Goal: Task Accomplishment & Management: Manage account settings

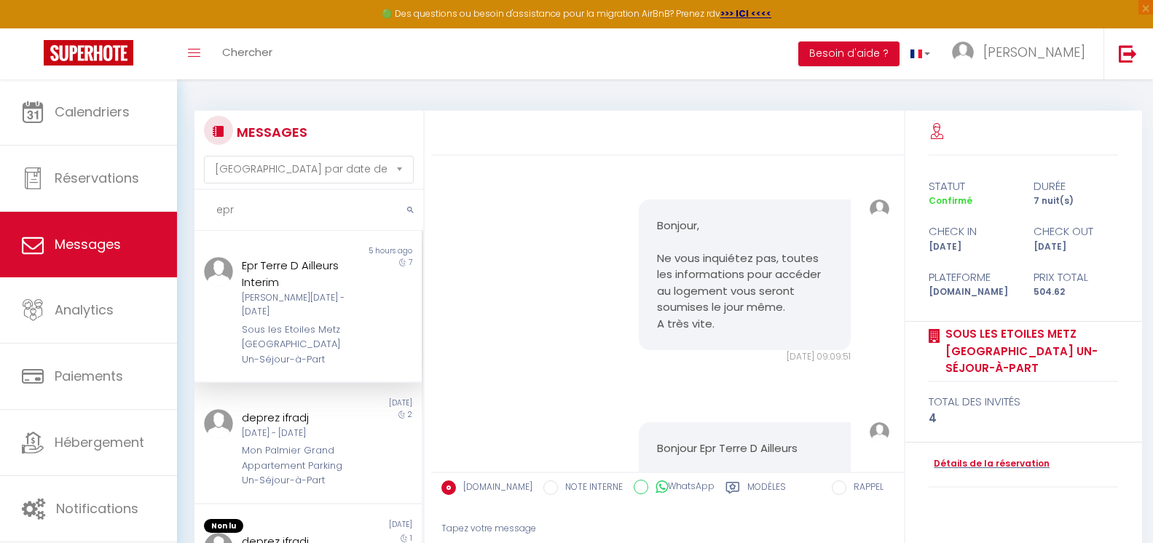
select select "message"
click at [99, 248] on span "Messages" at bounding box center [88, 244] width 66 height 18
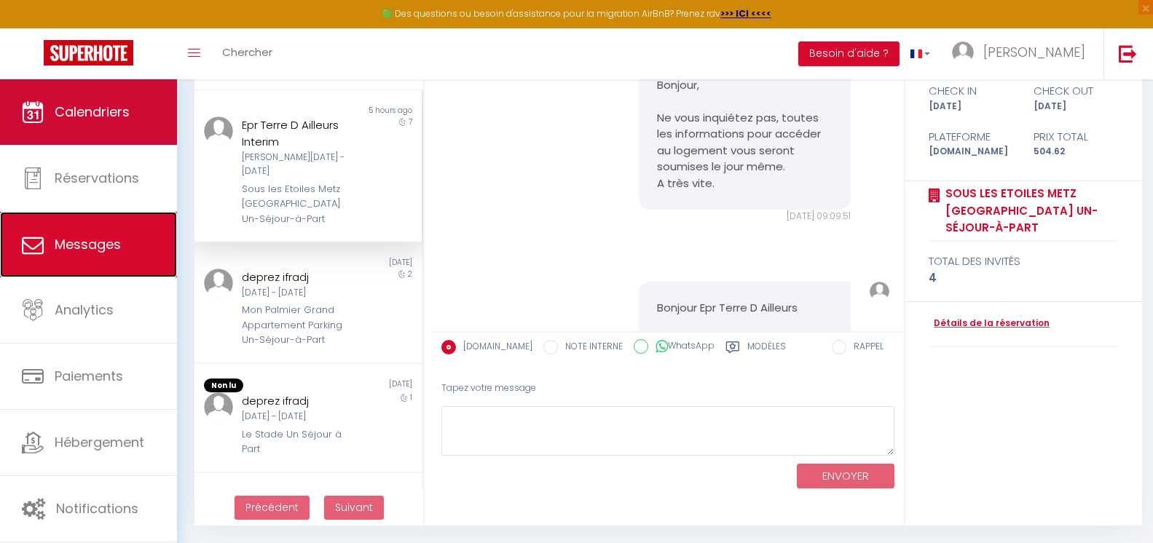
scroll to position [3649, 0]
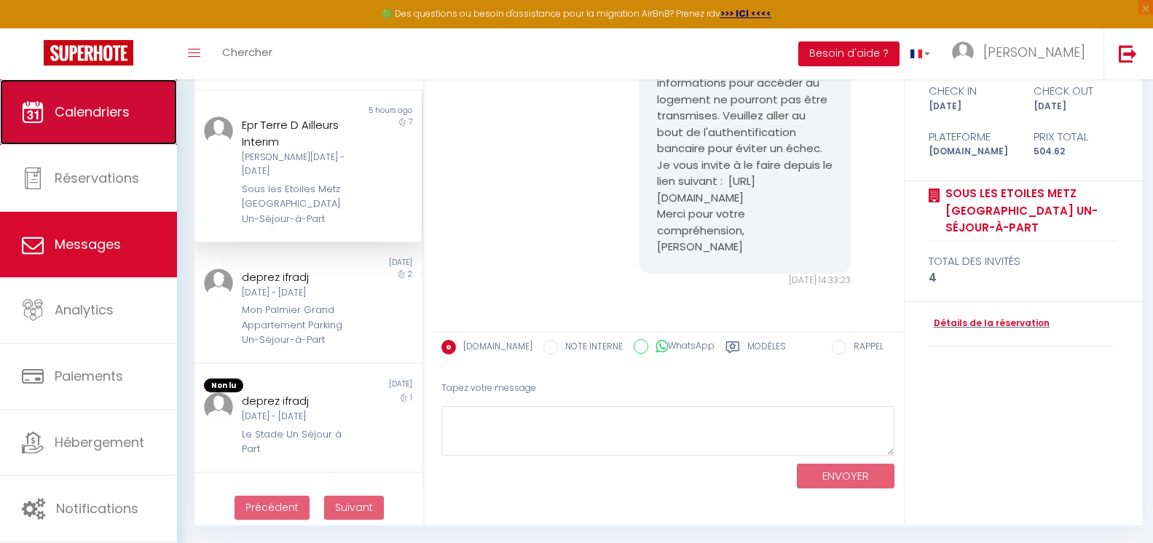
click at [116, 115] on span "Calendriers" at bounding box center [92, 112] width 75 height 18
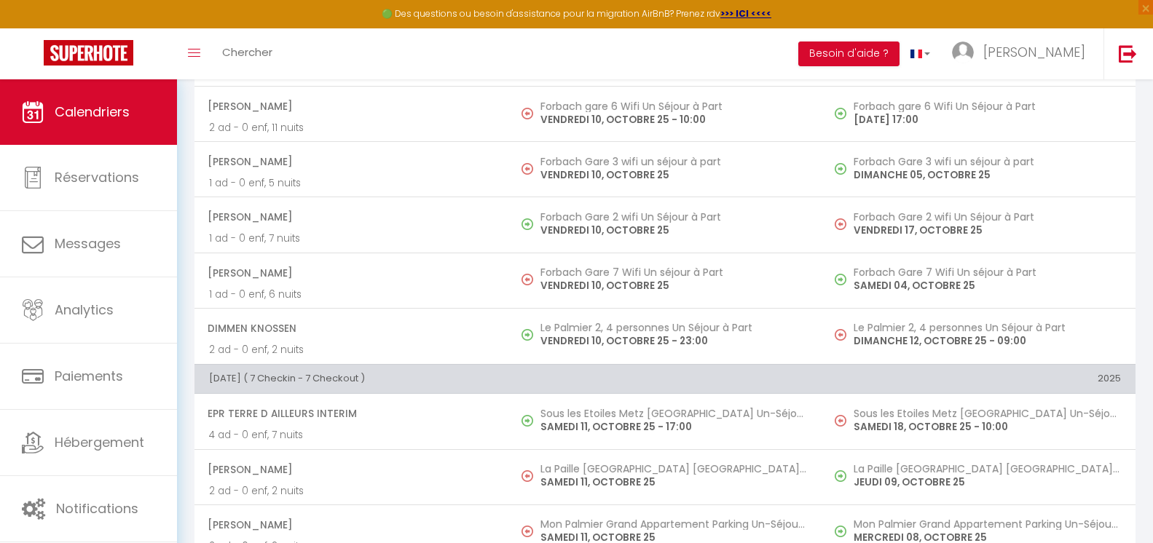
scroll to position [5974, 0]
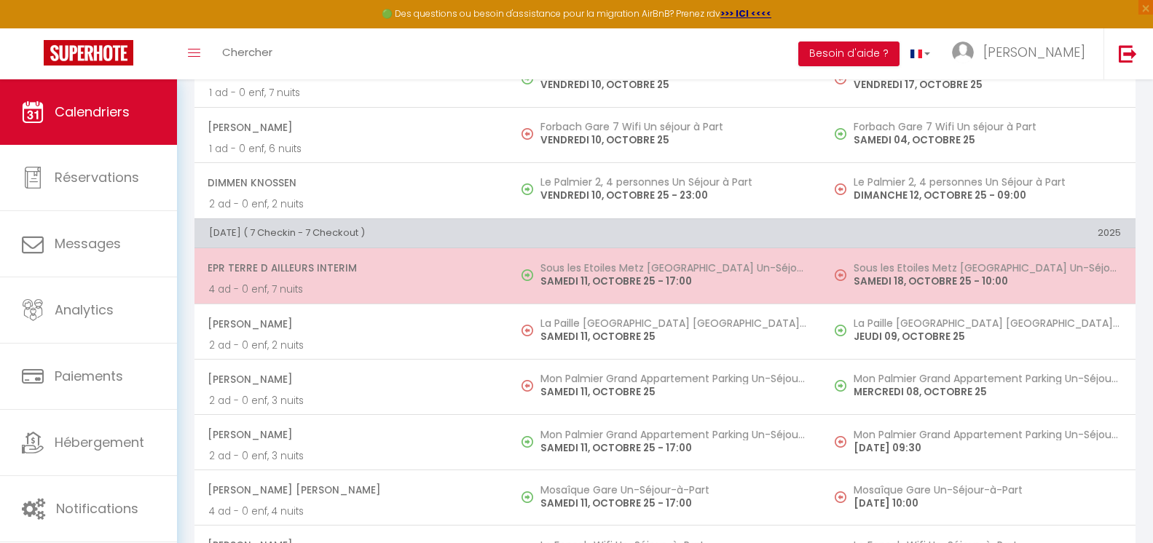
click at [380, 272] on span "Epr Terre D Ailleurs Interim" at bounding box center [351, 268] width 286 height 28
select select "OK"
select select "1"
select select "0"
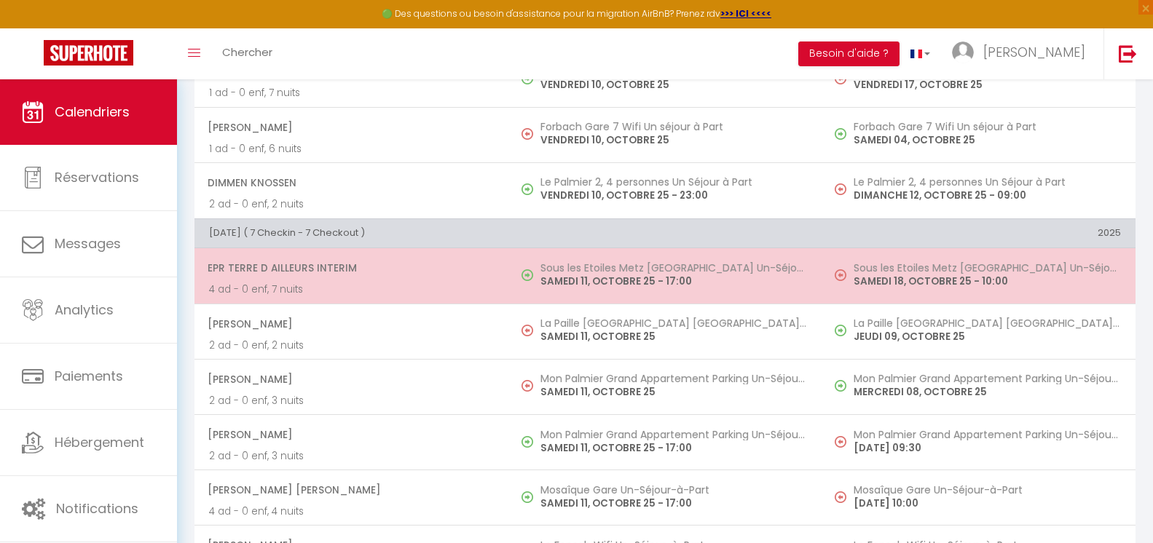
select select "1"
select select
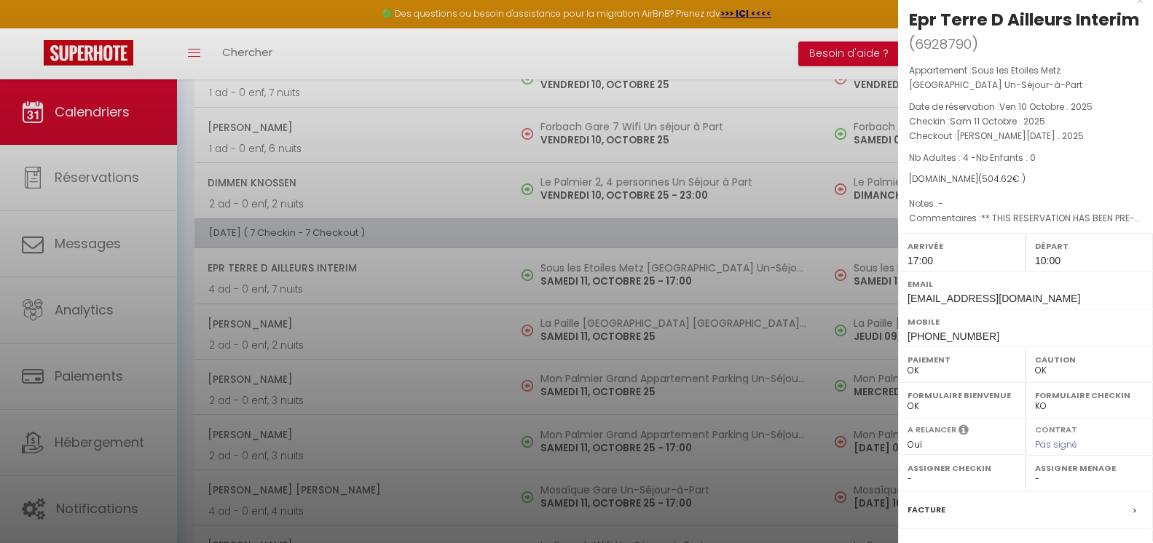
scroll to position [0, 0]
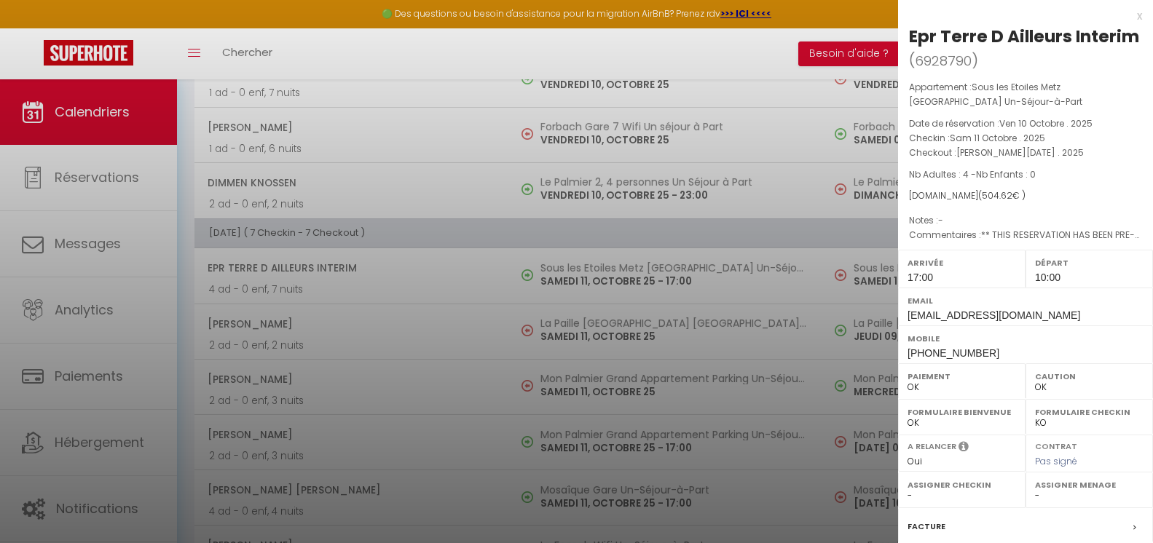
click at [1131, 15] on div "x Epr Terre D Ailleurs Interim ( 6928790 ) Appartement : Sous les Etoiles Metz …" at bounding box center [1025, 358] width 255 height 717
click at [1131, 16] on div "x" at bounding box center [1020, 15] width 244 height 17
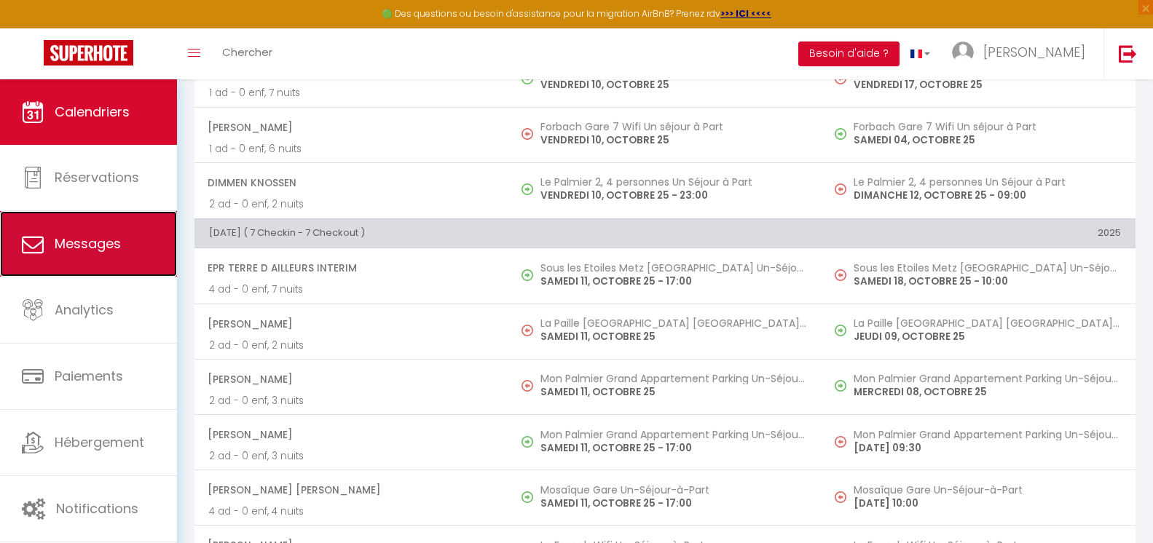
click at [113, 254] on link "Messages" at bounding box center [88, 244] width 177 height 66
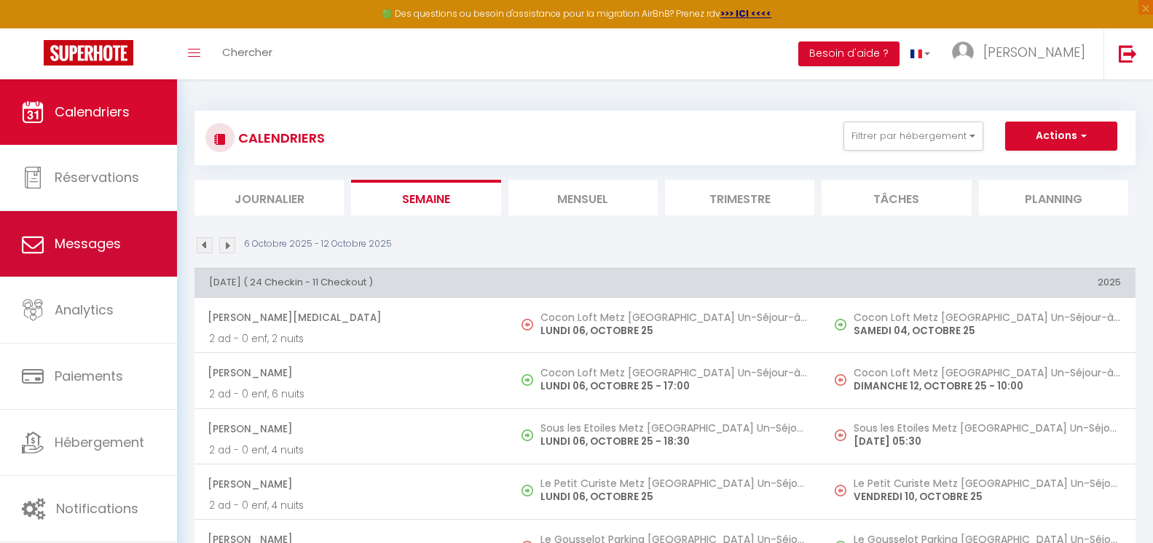
select select "message"
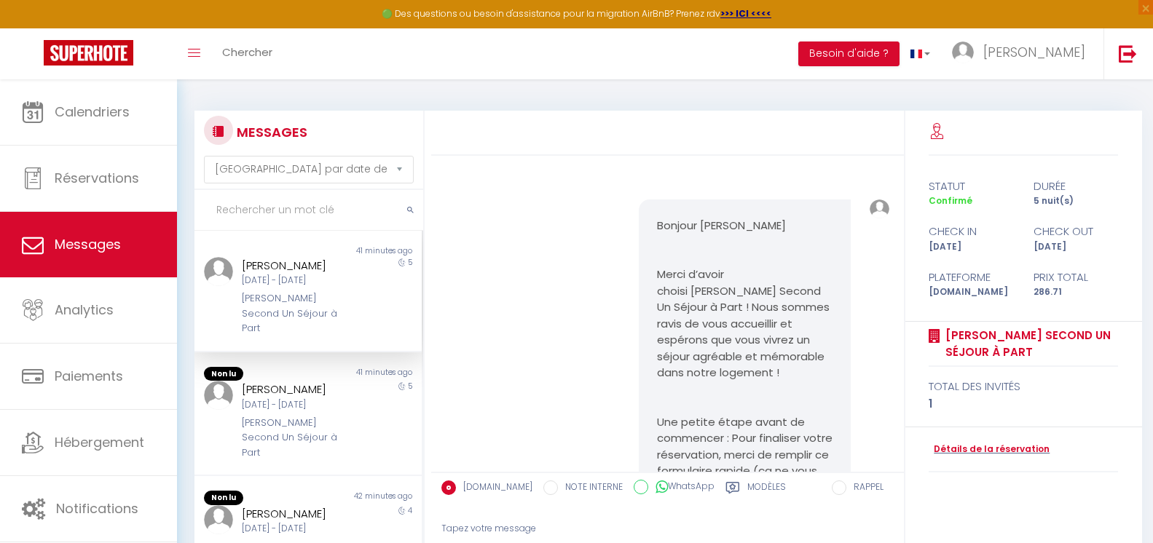
scroll to position [3357, 0]
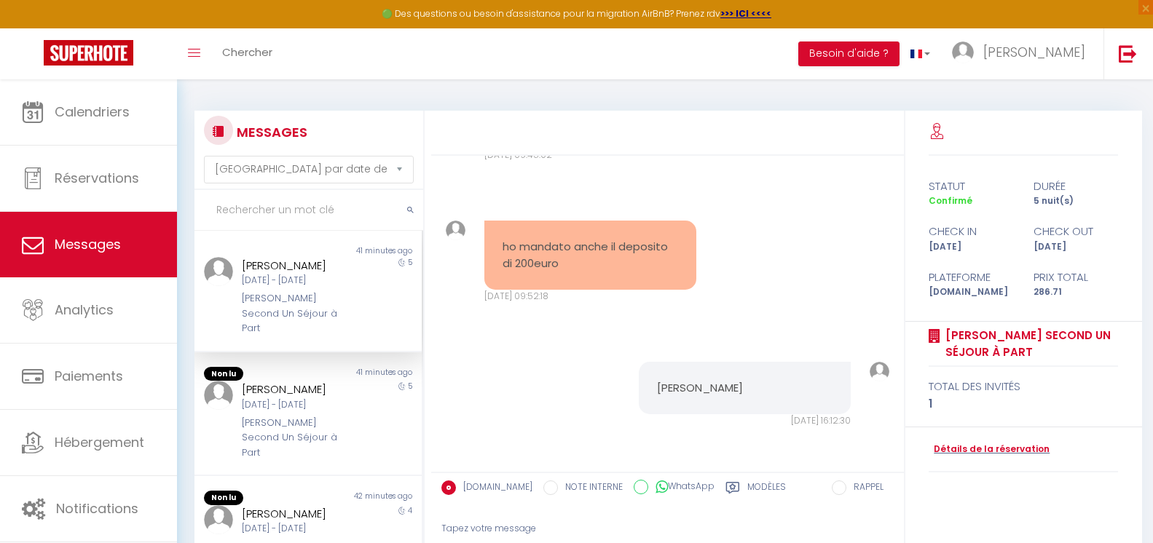
click at [365, 314] on div "5" at bounding box center [393, 296] width 57 height 79
drag, startPoint x: 603, startPoint y: 275, endPoint x: 511, endPoint y: 236, distance: 99.9
click at [511, 236] on div "ho mandato anche il deposito di 200euro" at bounding box center [590, 255] width 212 height 69
click at [678, 262] on div "ho mandato anche il deposito di 200euro" at bounding box center [590, 255] width 212 height 69
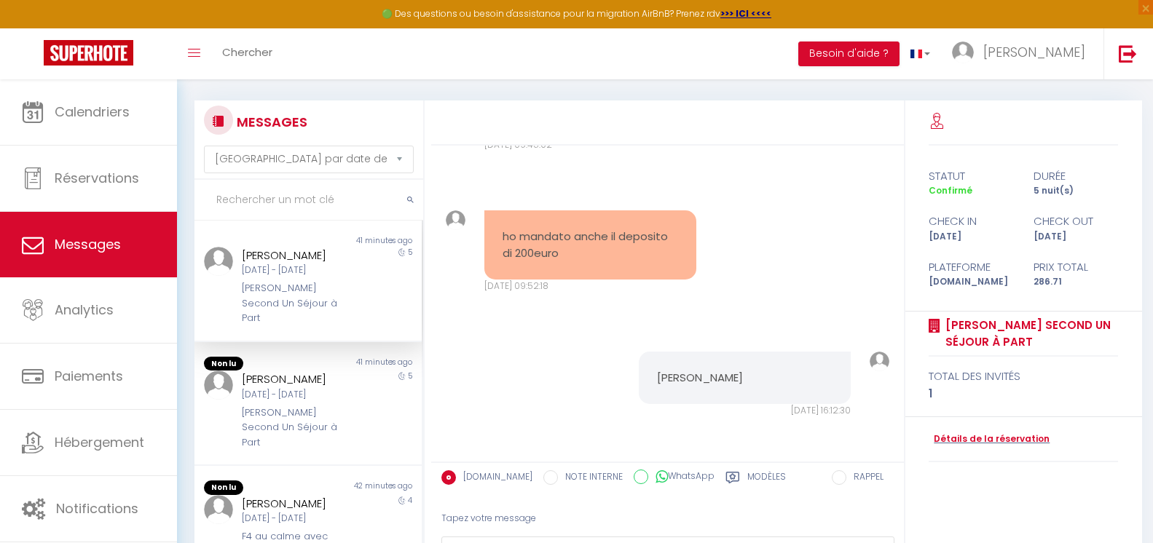
scroll to position [141, 0]
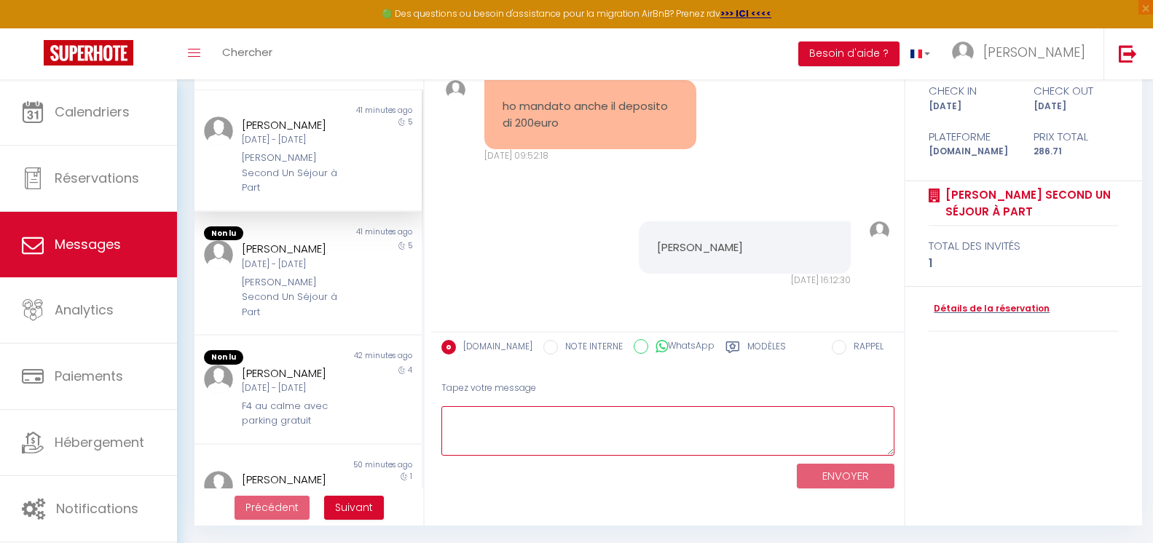
click at [492, 409] on textarea at bounding box center [667, 432] width 453 height 50
type textarea "Bonjour, je vous confirme le dépôt de la caution. Cordialement"
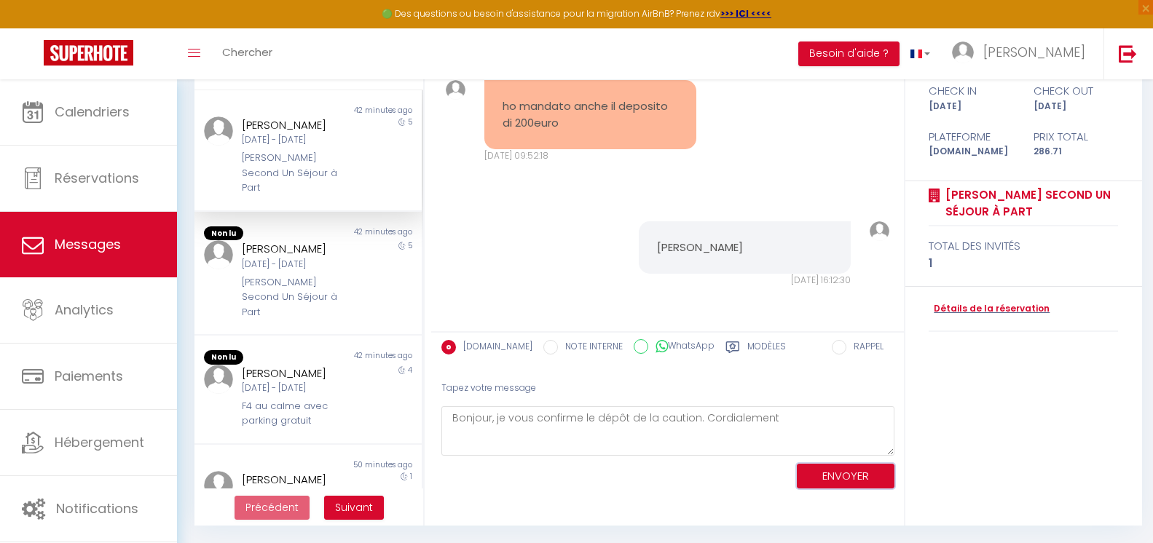
click at [866, 474] on button "ENVOYER" at bounding box center [846, 476] width 98 height 25
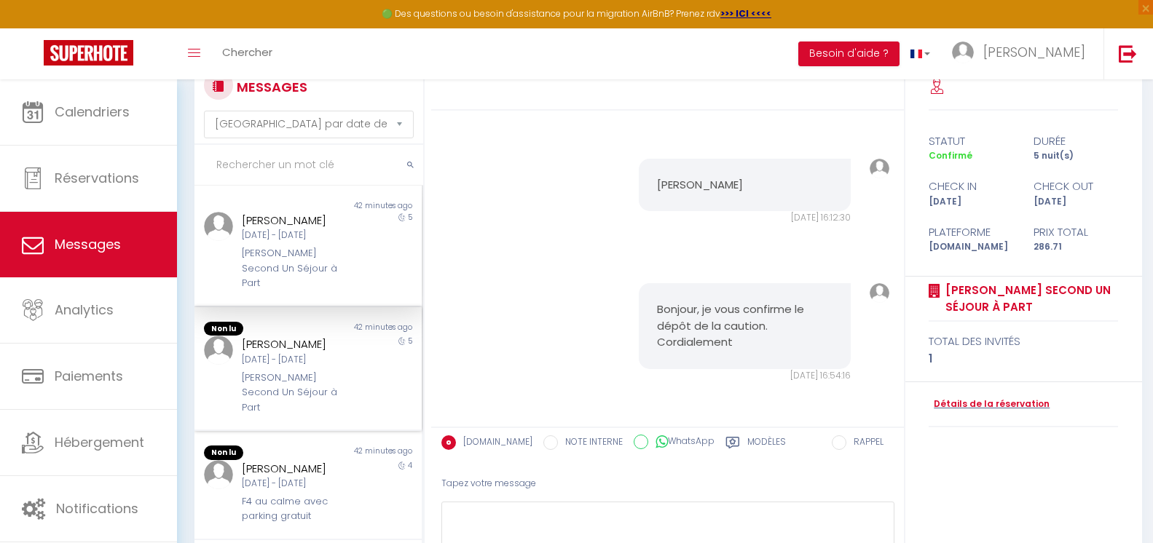
scroll to position [0, 0]
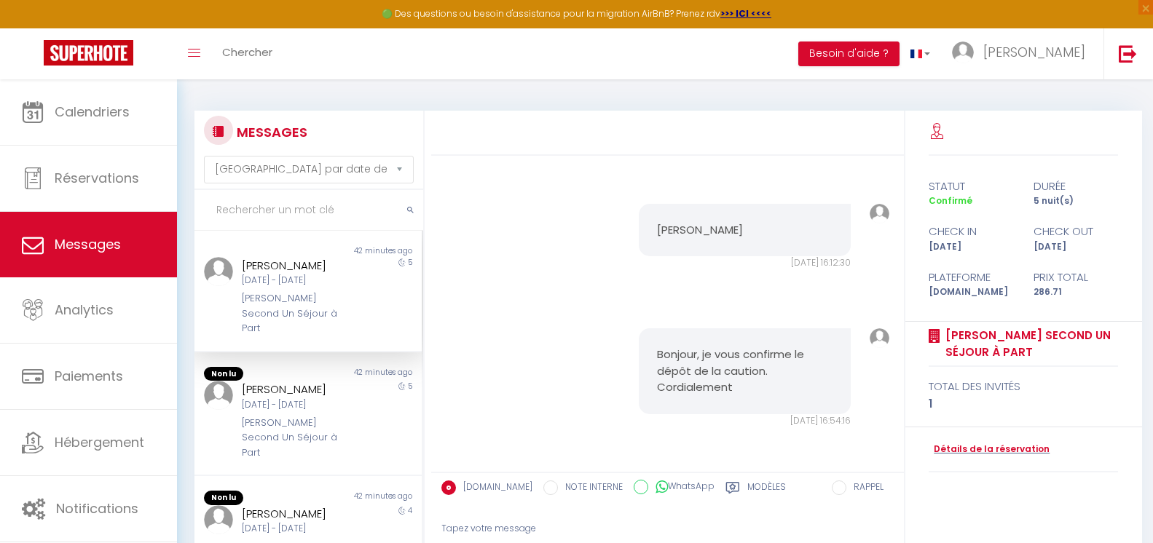
click at [371, 270] on div "5" at bounding box center [393, 296] width 57 height 79
click at [322, 399] on div "[DATE] - [DATE]" at bounding box center [299, 406] width 114 height 14
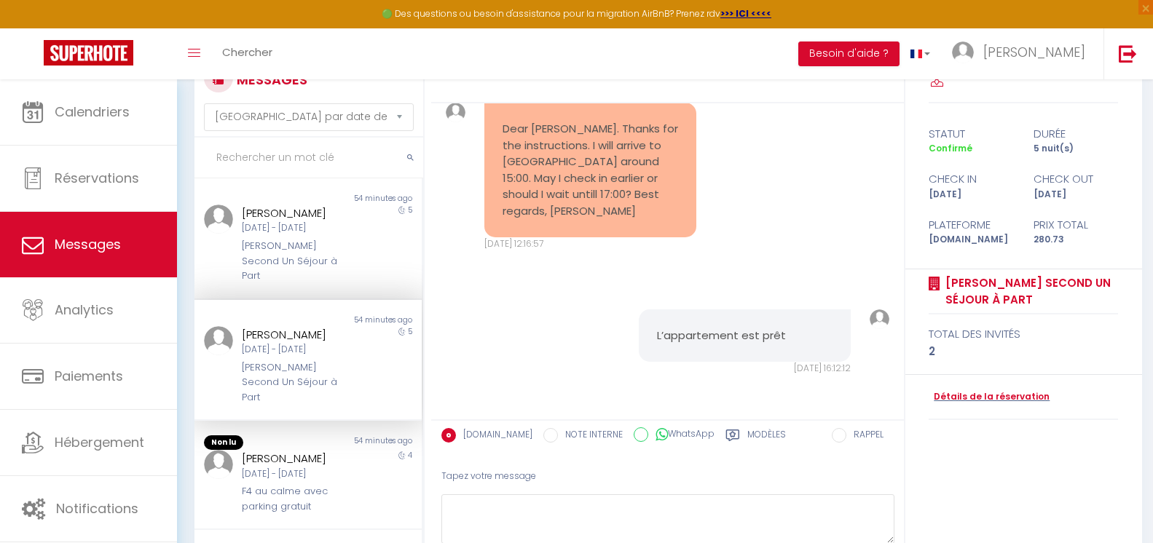
scroll to position [73, 0]
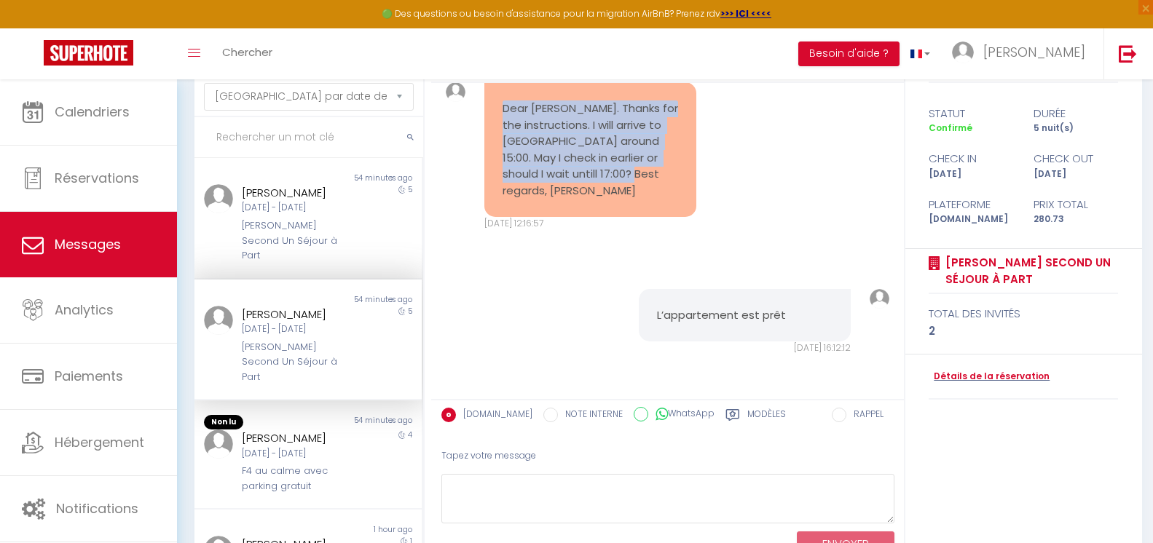
drag, startPoint x: 658, startPoint y: 191, endPoint x: 497, endPoint y: 121, distance: 175.5
click at [497, 121] on div "Dear [PERSON_NAME]. Thanks for the instructions. I will arrive to [GEOGRAPHIC_D…" at bounding box center [590, 149] width 212 height 135
click at [841, 243] on div "Dear [PERSON_NAME]. Thanks for the instructions. I will arrive to [GEOGRAPHIC_D…" at bounding box center [667, 156] width 463 height 207
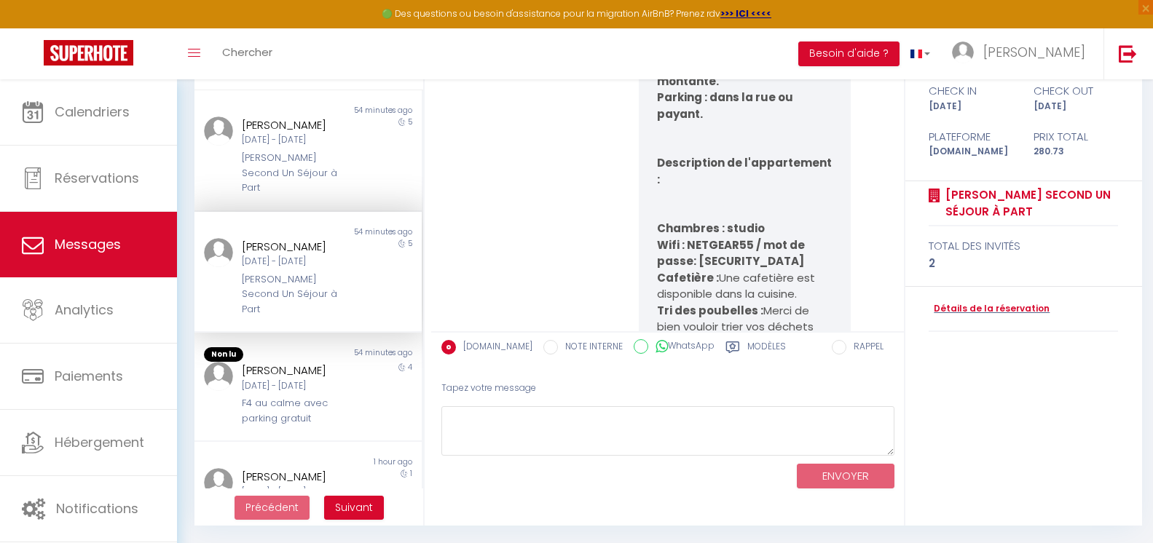
scroll to position [5988, 0]
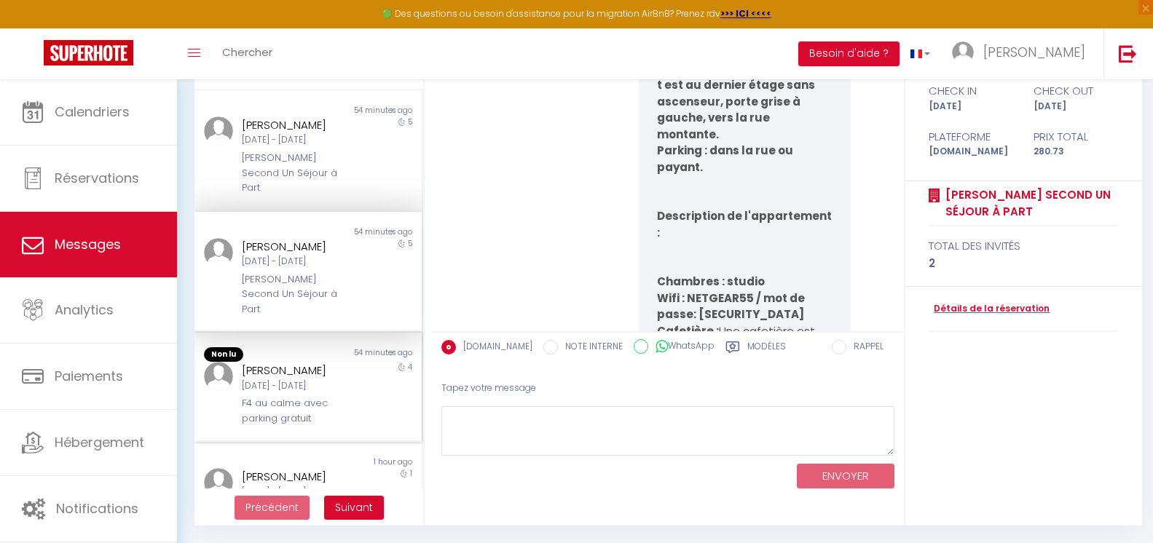
click at [295, 380] on div "[DATE] - [DATE]" at bounding box center [299, 387] width 114 height 14
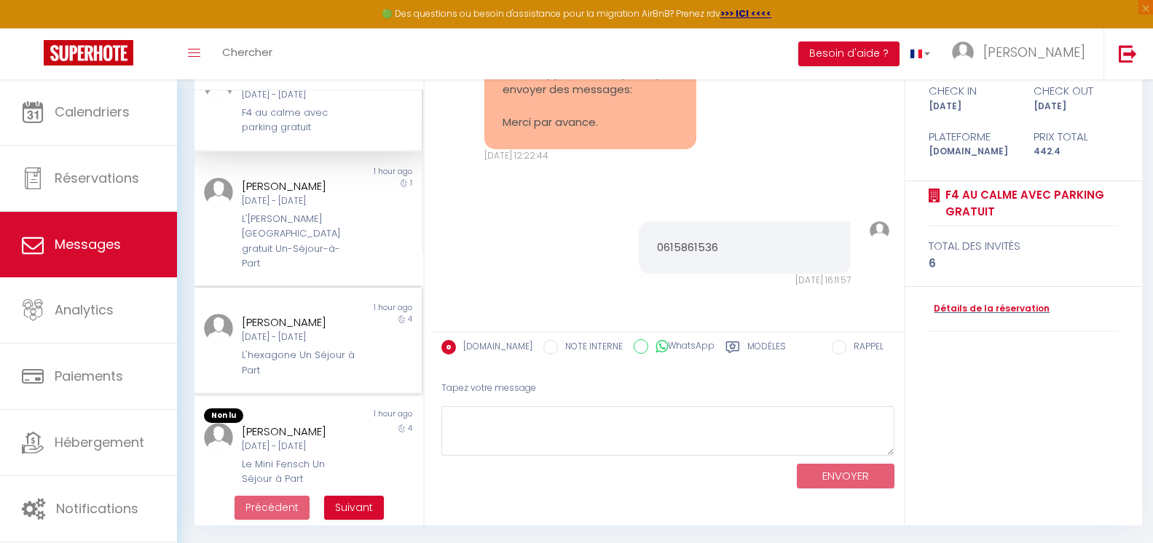
scroll to position [291, 0]
click at [331, 437] on div "[DATE] - [DATE]" at bounding box center [299, 444] width 114 height 14
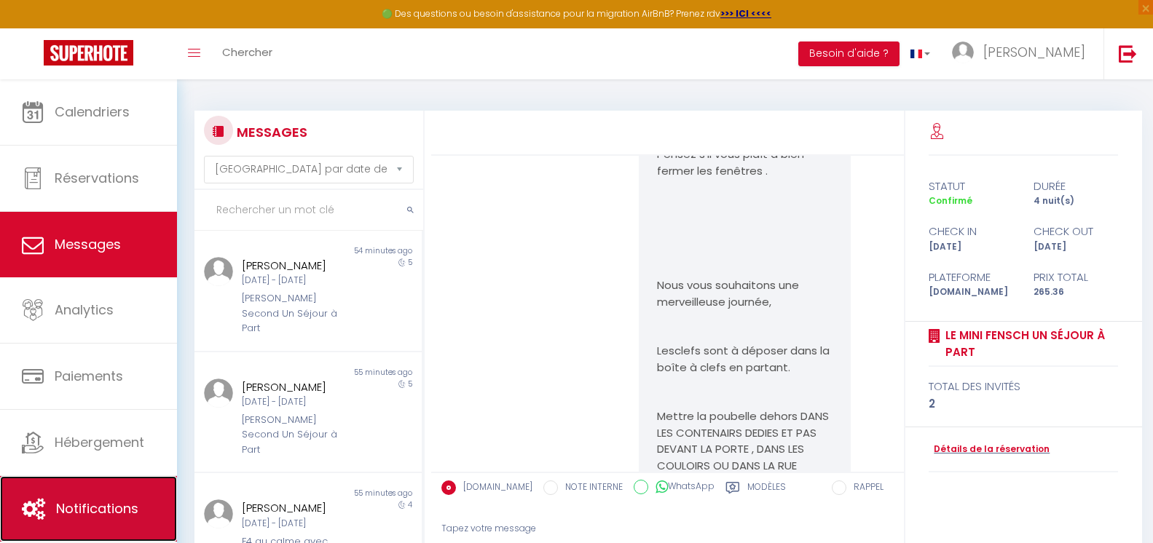
click at [108, 491] on link "Notifications" at bounding box center [88, 509] width 177 height 66
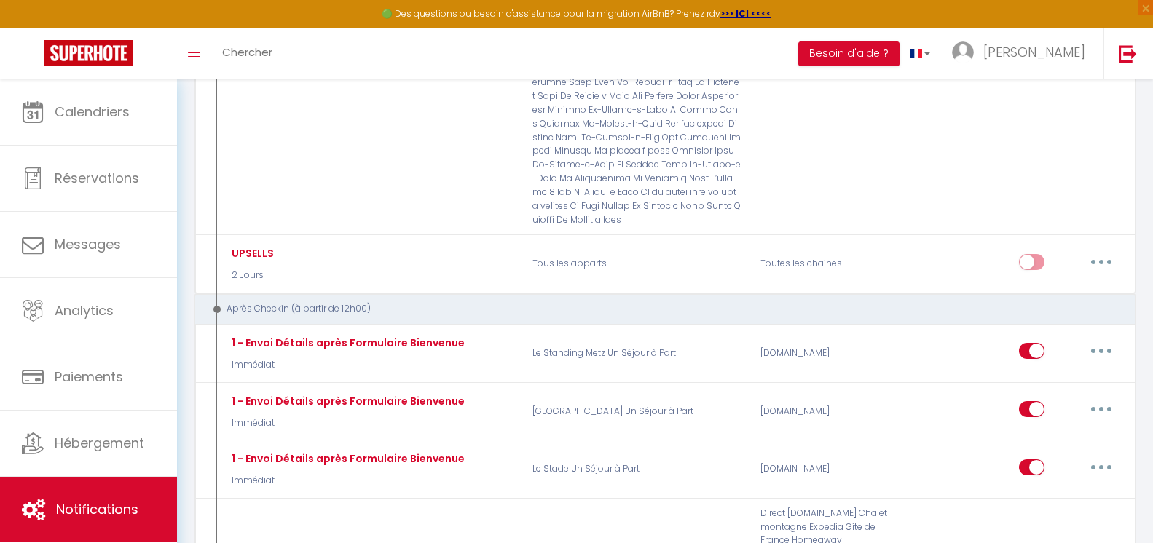
scroll to position [22731, 0]
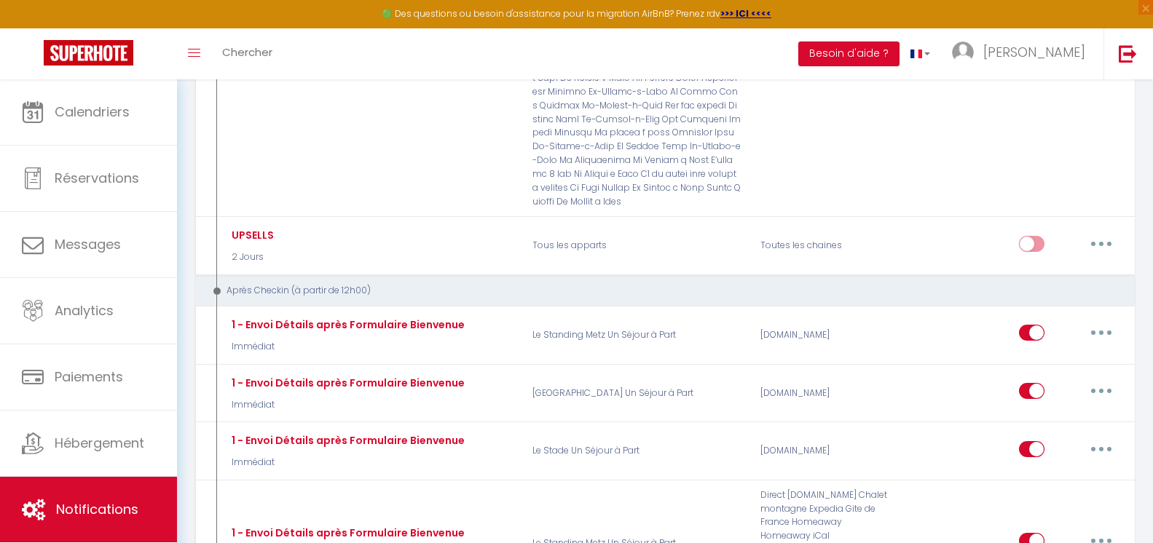
type input "1 - Envoi Détails après Formulaire Bienvenue"
select select "3"
select select "Immédiat"
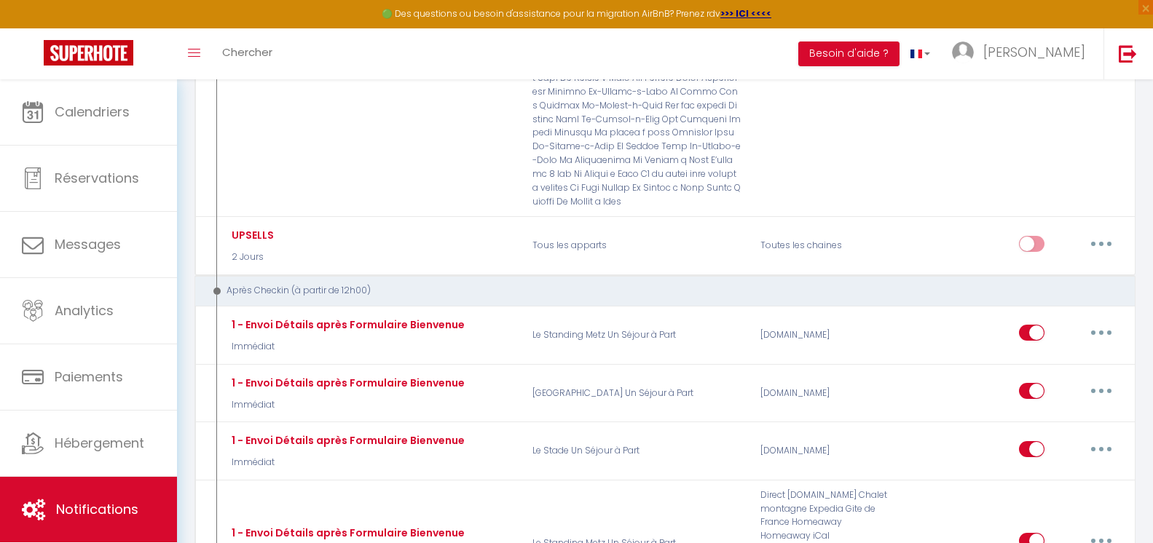
select select "if_deposit_is_paid"
checkbox input "true"
checkbox input "false"
radio input "true"
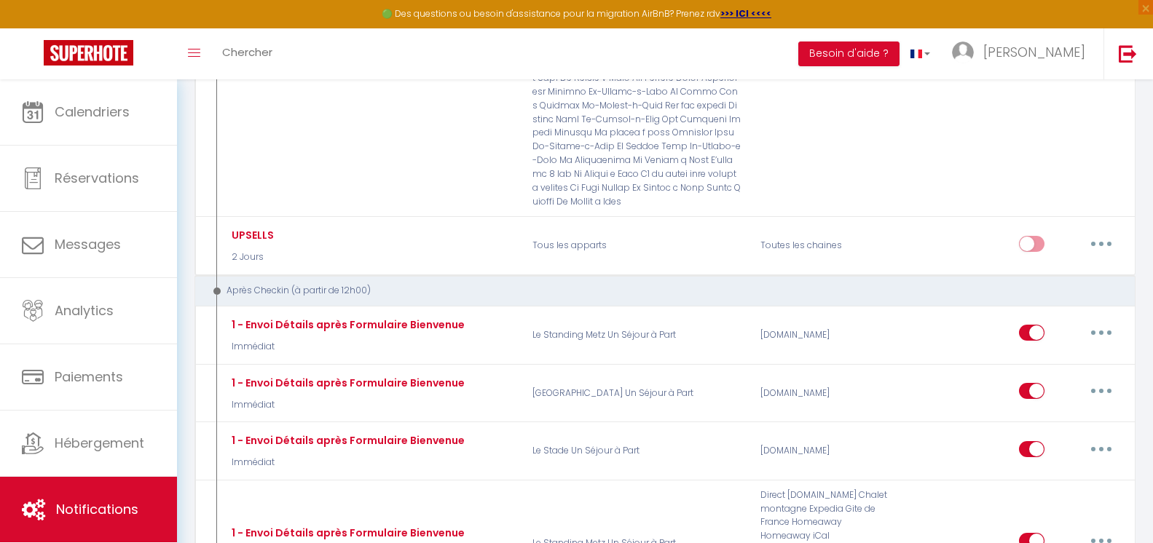
type input "Confirmation de votre réservation - [BOOKING:ID] - [GUEST:FIRST_NAME] [GUEST:LA…"
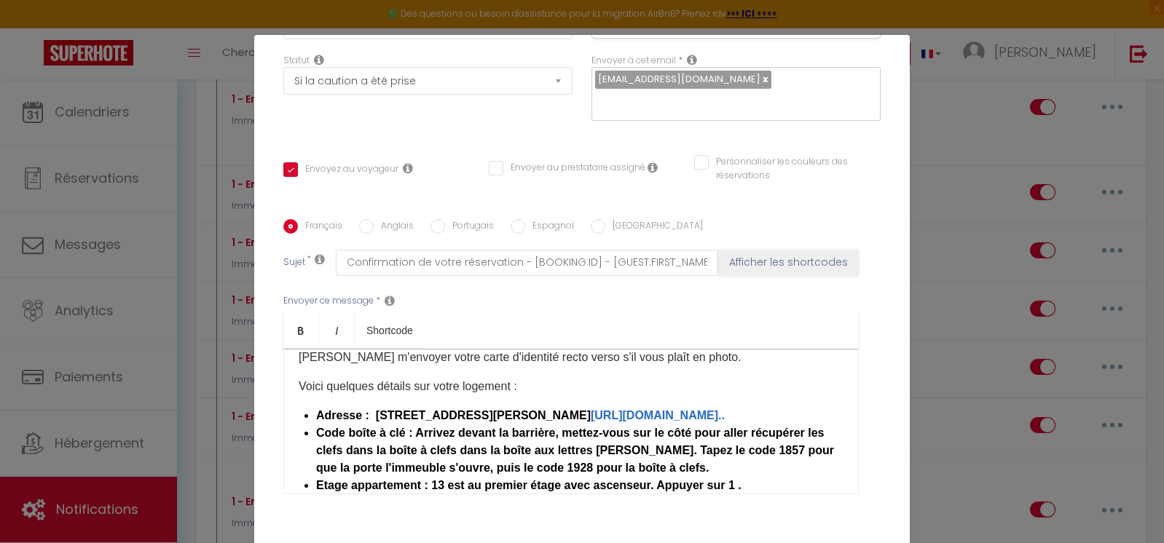
scroll to position [146, 0]
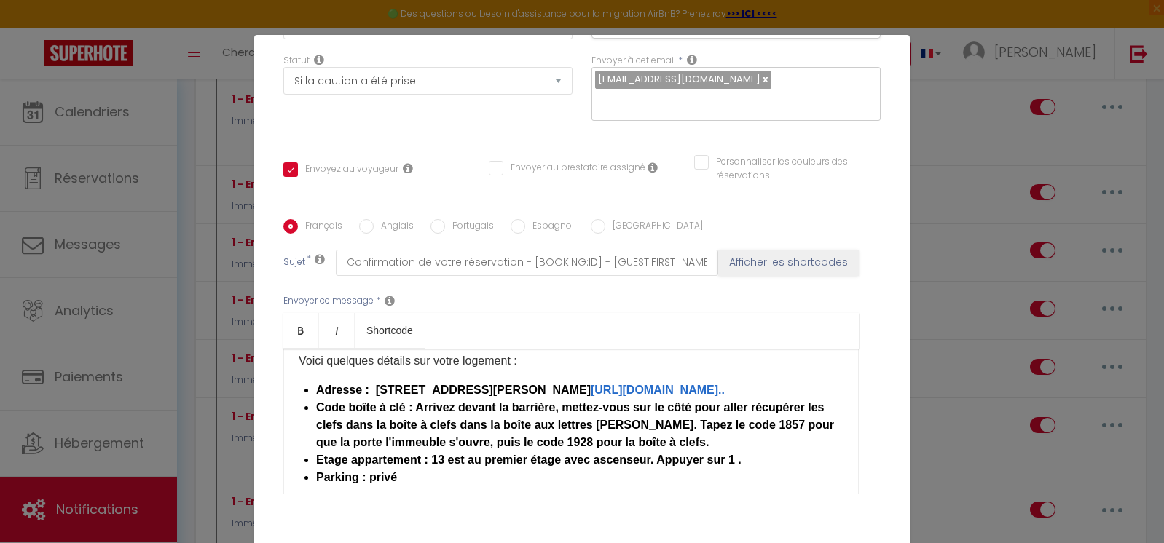
click at [749, 442] on li "Code boîte à clé : Arrivez devant la barrière, mettez-vous sur le côté pour all…" at bounding box center [579, 425] width 527 height 52
drag, startPoint x: 751, startPoint y: 425, endPoint x: 775, endPoint y: 422, distance: 24.3
click at [775, 422] on b "Code boîte à clé : Arrivez devant la barrière, mettez-vous sur le côté pour all…" at bounding box center [575, 424] width 518 height 47
click at [607, 424] on b "Code boîte à clé : Arrivez devant la barrière, mettez-vous sur le côté pour all…" at bounding box center [575, 424] width 518 height 47
click at [776, 428] on b "Code boîte à clé : Arrivez devant la barrière, mettez-vous sur le côté pour all…" at bounding box center [575, 424] width 518 height 47
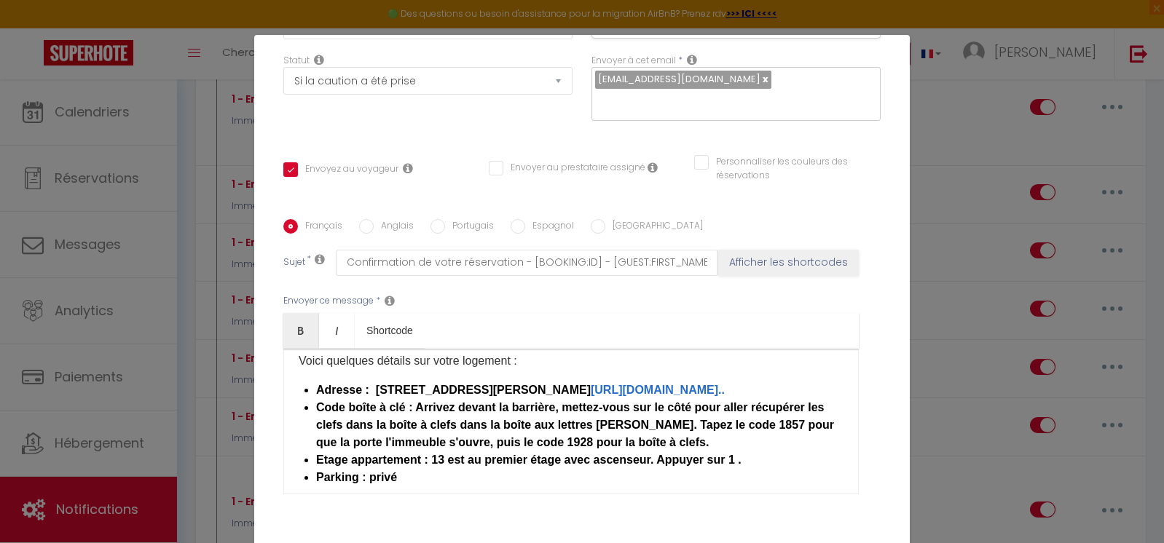
click at [726, 436] on li "Code boîte à clé : Arrivez devant la barrière, mettez-vous sur le côté pour all…" at bounding box center [579, 425] width 527 height 52
click at [744, 436] on li "Code boîte à clé : Arrivez devant la barrière, mettez-vous sur le côté pour all…" at bounding box center [579, 425] width 527 height 52
click at [699, 437] on li "Code boîte à clé : Arrivez devant la barrière, mettez-vous sur le côté pour all…" at bounding box center [579, 425] width 527 height 52
drag, startPoint x: 561, startPoint y: 443, endPoint x: 700, endPoint y: 441, distance: 139.2
click at [700, 441] on b "Code boîte à clé : Arrivez devant la barrière, mettez-vous sur le côté pour all…" at bounding box center [575, 424] width 518 height 47
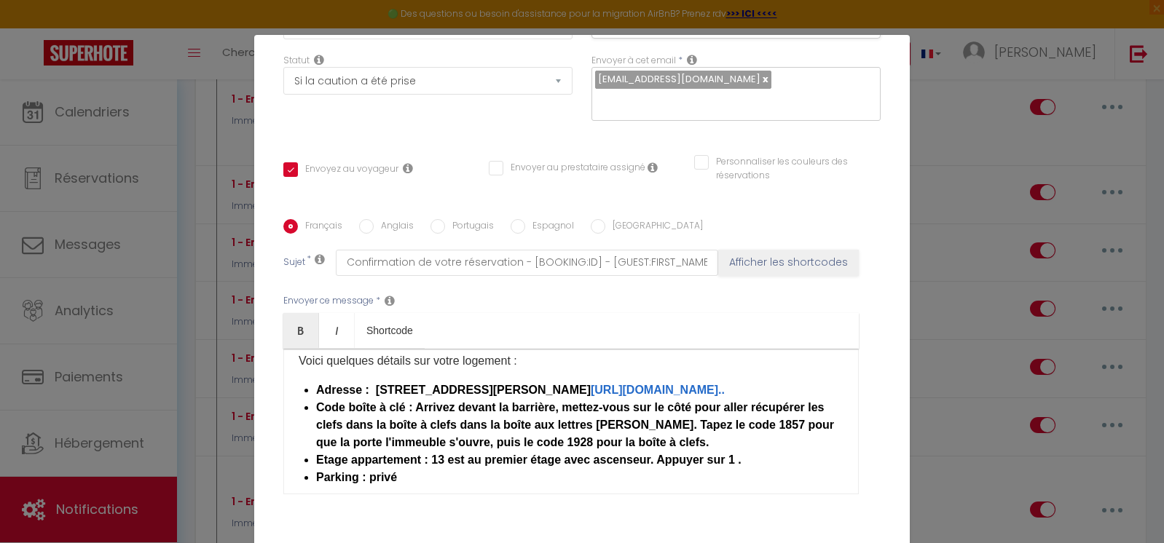
click at [704, 441] on b "Code boîte à clé : Arrivez devant la barrière, mettez-vous sur le côté pour all…" at bounding box center [575, 424] width 518 height 47
click at [430, 471] on li "Parking : privé" at bounding box center [579, 477] width 527 height 17
click at [791, 440] on li "Code boîte à clé : Arrivez devant la barrière, mettez-vous sur le côté pour all…" at bounding box center [579, 425] width 527 height 52
click at [781, 442] on li "Code boîte à clé : Arrivez devant la barrière, mettez-vous sur le côté pour all…" at bounding box center [579, 425] width 527 height 52
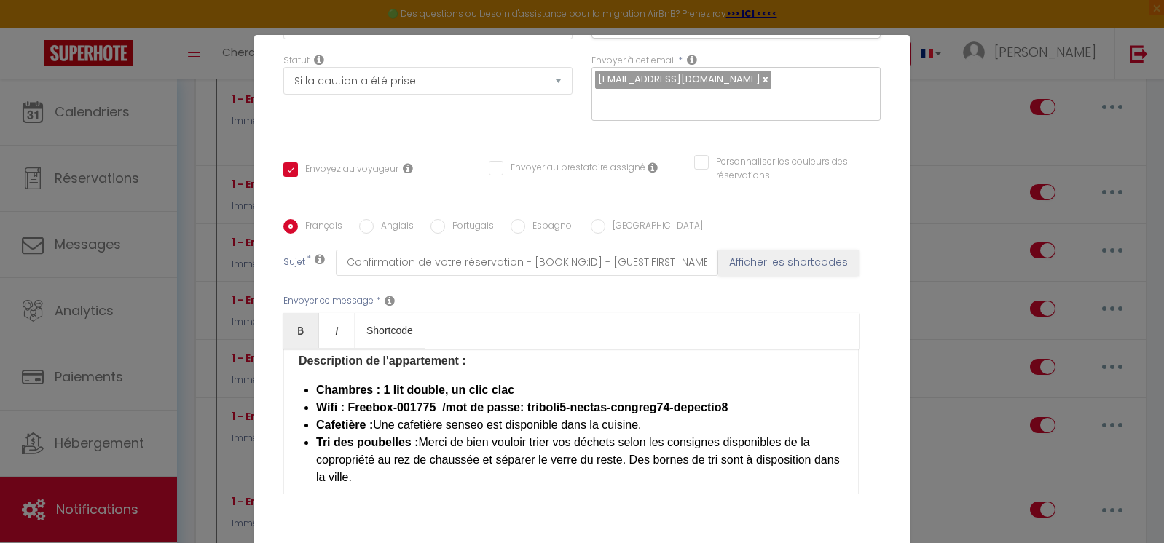
scroll to position [219, 0]
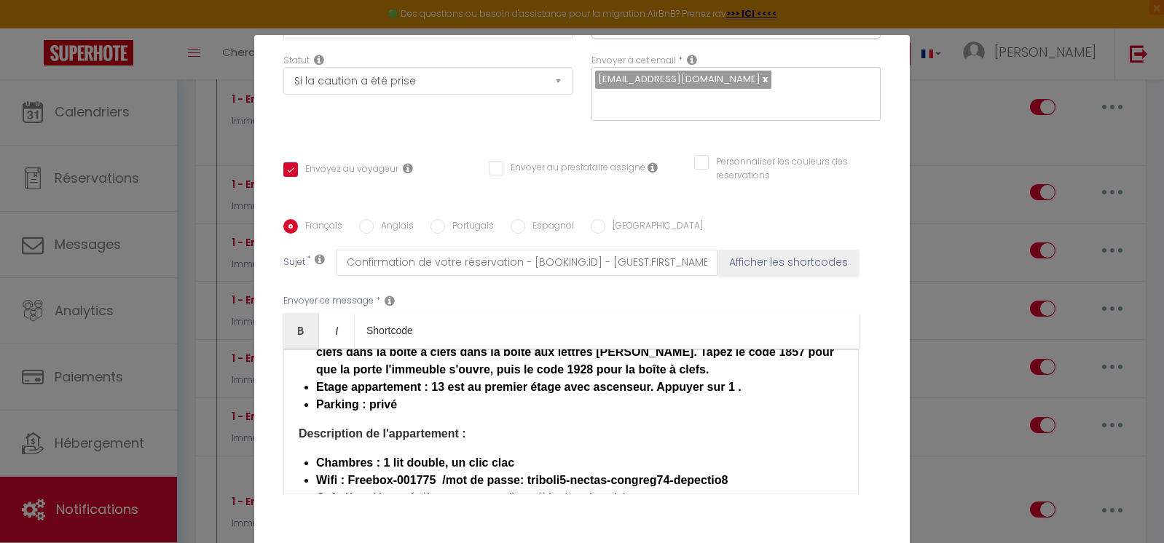
click at [763, 388] on li "Etage appartement : 13 est au premier étage avec ascenseur. Appuyer sur 1 . ​" at bounding box center [579, 387] width 527 height 17
click at [728, 381] on b "Etage appartement : 13 est au premier étage avec ascenseur. Appuyer sur 1 . ​" at bounding box center [530, 387] width 428 height 12
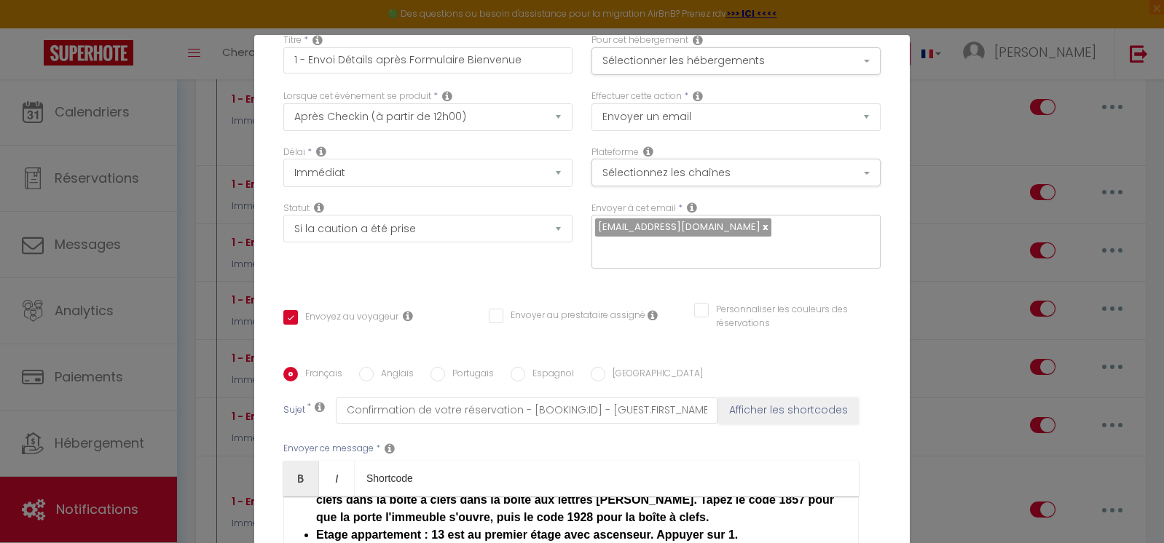
scroll to position [0, 0]
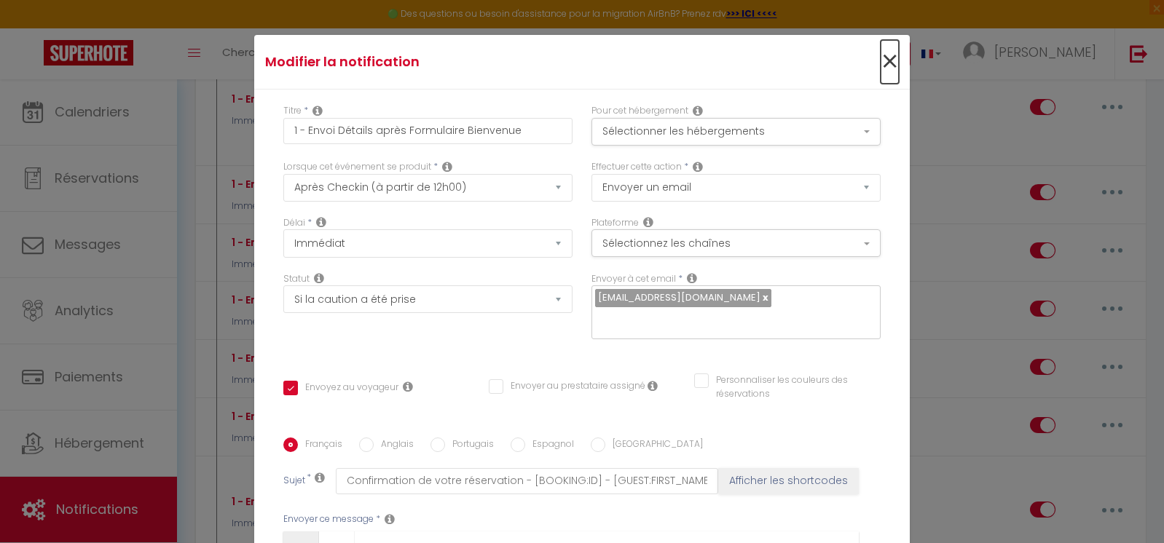
click at [881, 63] on span "×" at bounding box center [890, 62] width 18 height 44
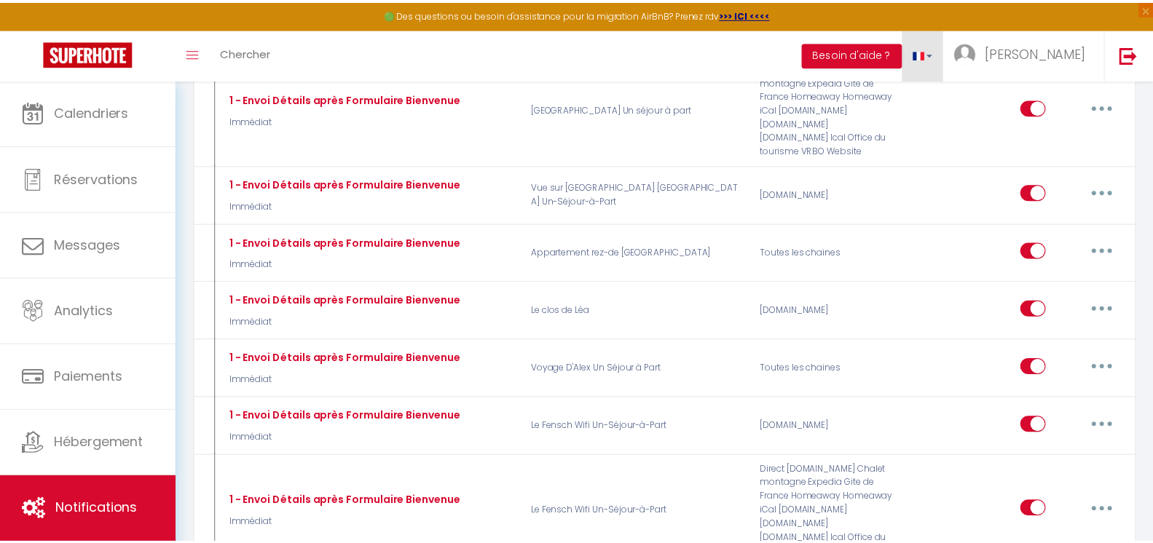
scroll to position [22731, 0]
